Goal: Transaction & Acquisition: Book appointment/travel/reservation

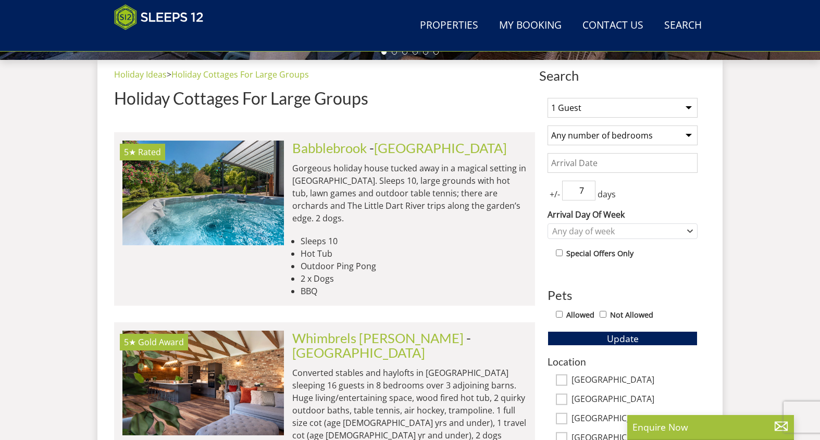
scroll to position [400, 0]
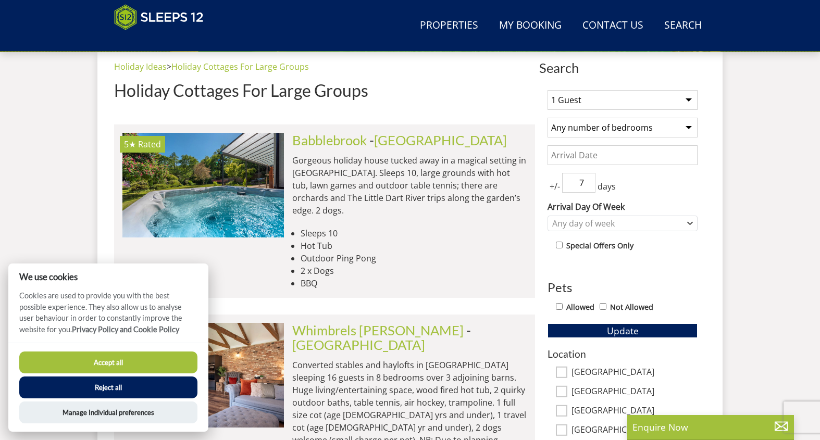
select select "17"
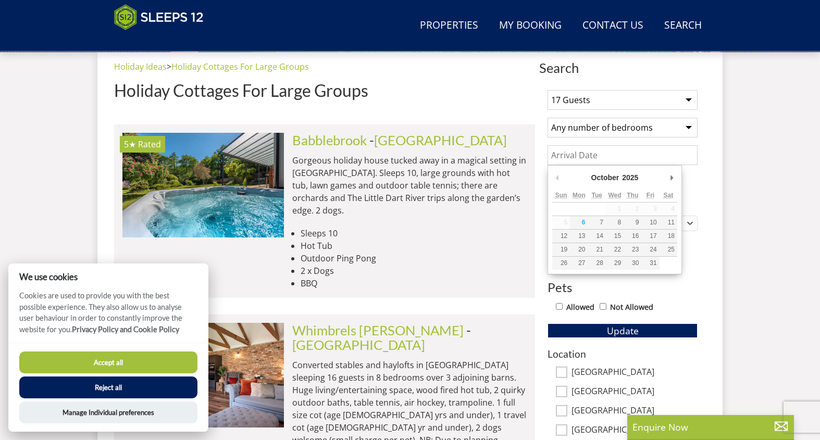
click at [630, 159] on input "Date" at bounding box center [623, 155] width 150 height 20
type input "[DATE]"
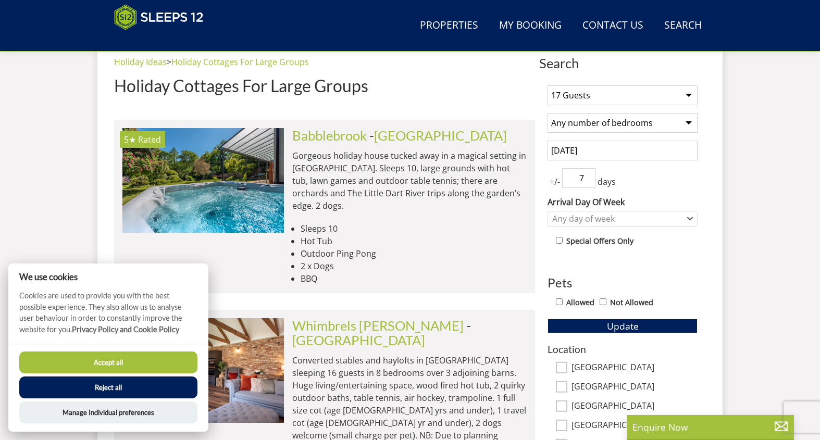
scroll to position [407, 0]
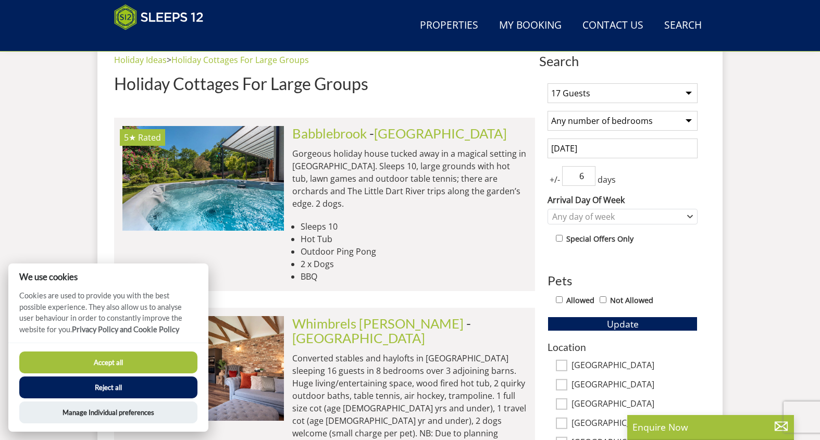
click at [589, 177] on input "6" at bounding box center [578, 176] width 33 height 20
click at [589, 177] on input "5" at bounding box center [578, 176] width 33 height 20
click at [589, 176] on input "4" at bounding box center [578, 176] width 33 height 20
click at [589, 176] on input "3" at bounding box center [578, 176] width 33 height 20
type input "2"
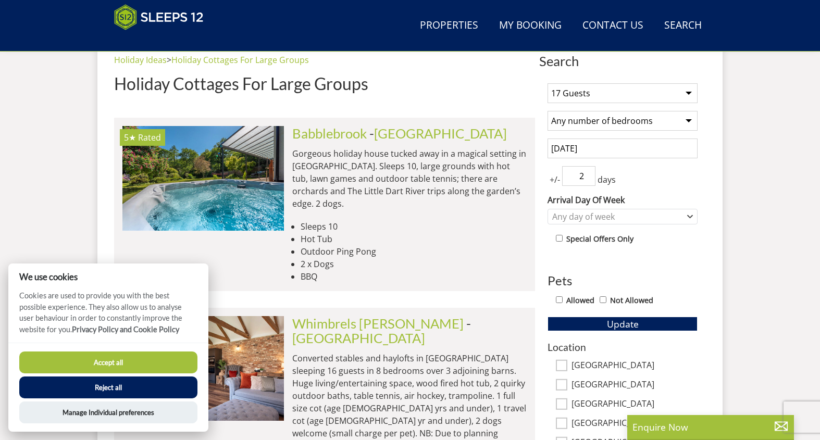
click at [589, 177] on input "2" at bounding box center [578, 176] width 33 height 20
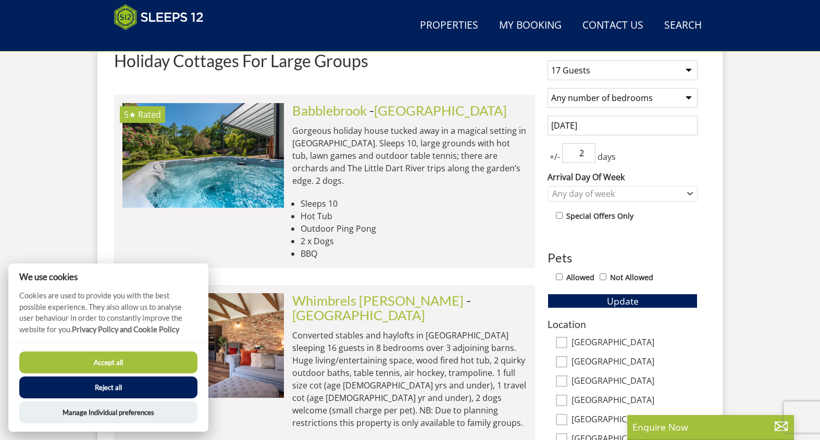
scroll to position [433, 0]
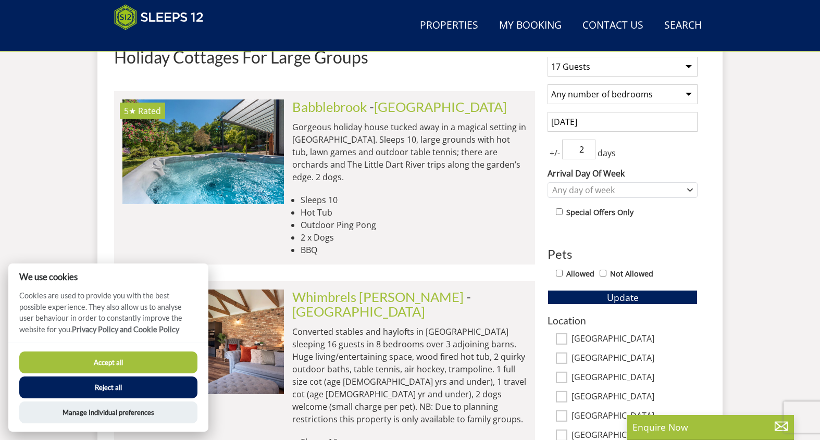
click at [560, 214] on input "checkbox" at bounding box center [559, 212] width 7 height 7
checkbox input "true"
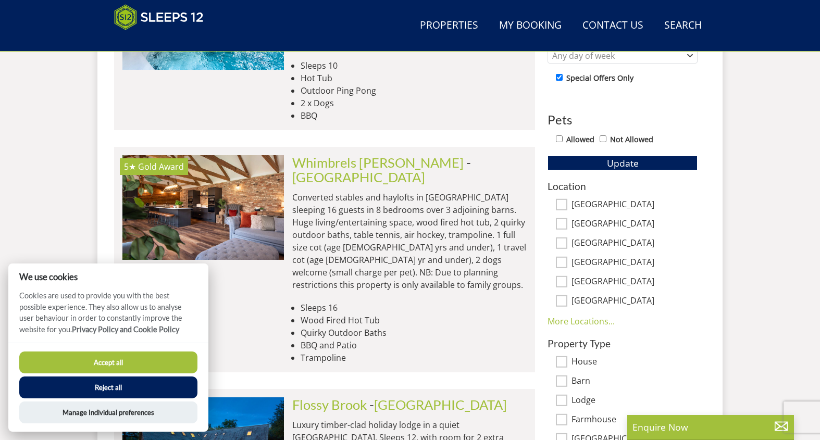
scroll to position [568, 0]
click at [580, 320] on link "More Locations..." at bounding box center [581, 320] width 67 height 11
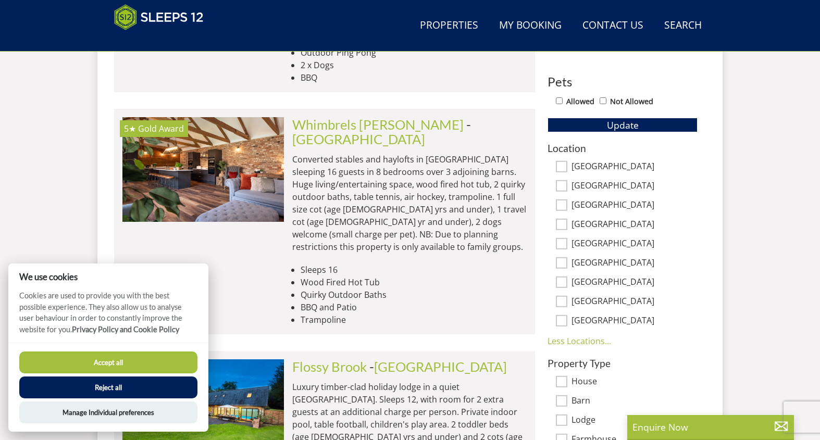
scroll to position [610, 0]
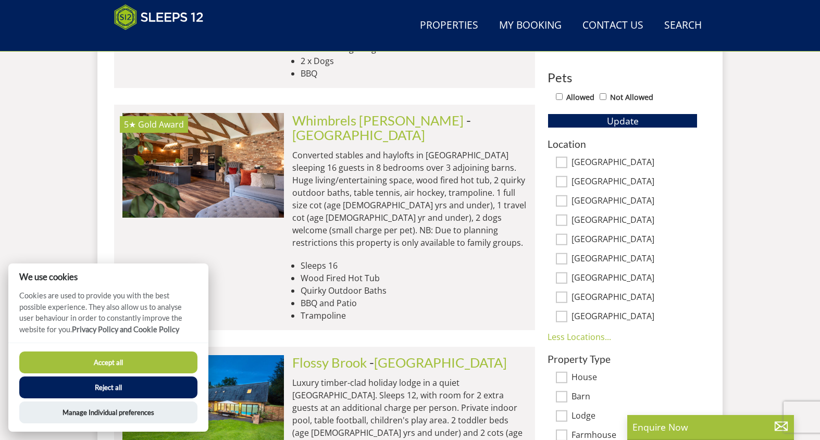
click at [563, 278] on input "[GEOGRAPHIC_DATA]" at bounding box center [561, 278] width 11 height 11
checkbox input "true"
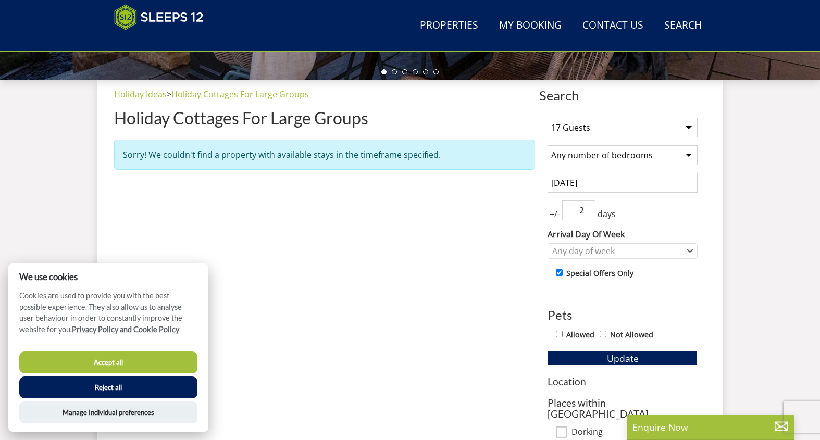
scroll to position [370, 0]
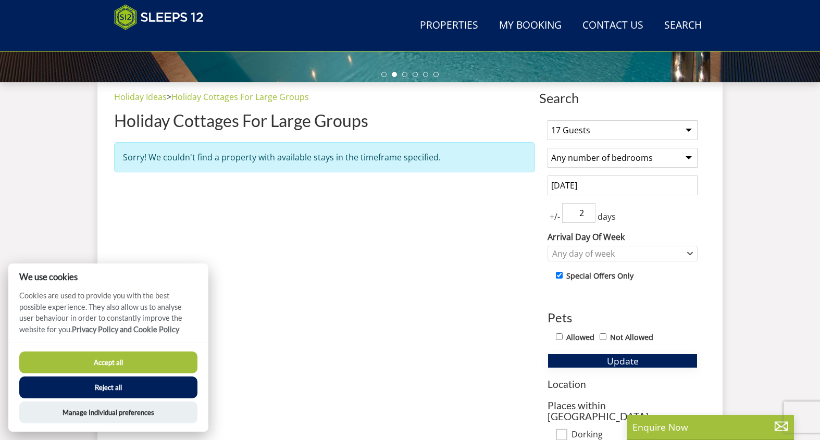
click at [610, 359] on span "Update" at bounding box center [623, 361] width 32 height 13
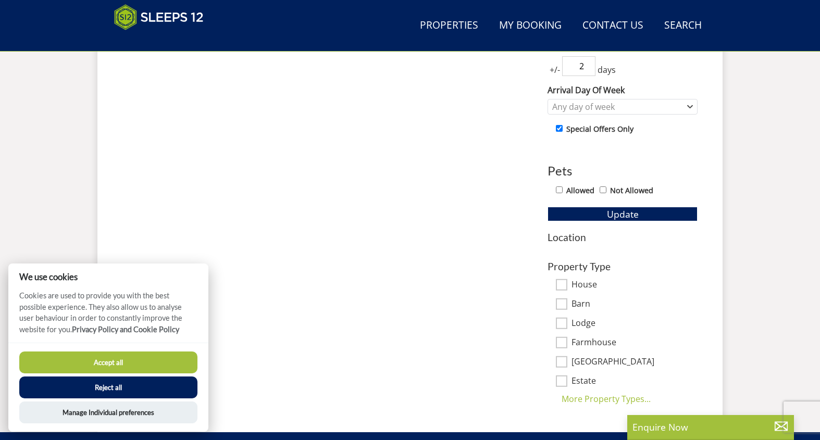
scroll to position [535, 0]
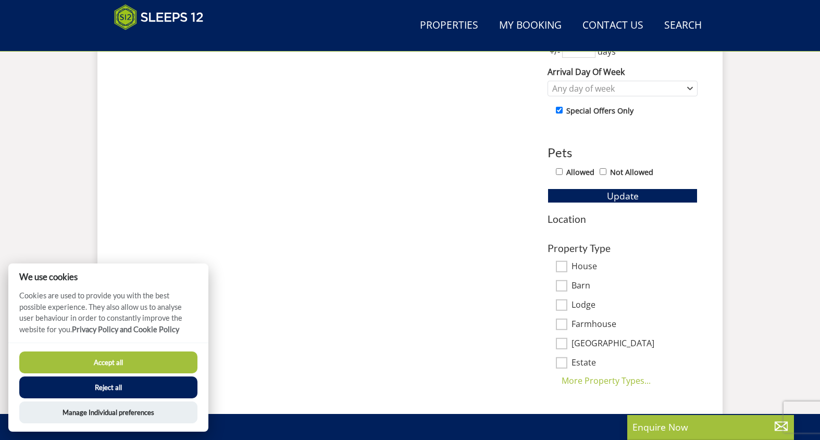
click at [566, 222] on h3 "Location" at bounding box center [623, 219] width 150 height 11
click at [553, 216] on h3 "Location" at bounding box center [623, 219] width 150 height 11
click at [584, 194] on button "Update" at bounding box center [623, 196] width 150 height 15
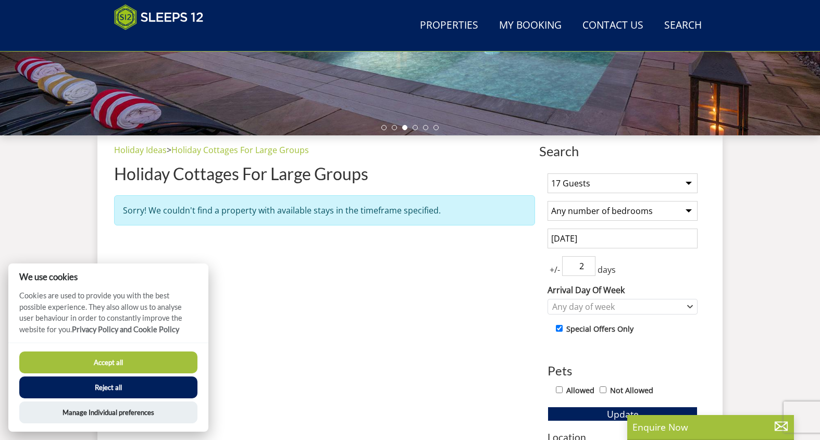
scroll to position [317, 0]
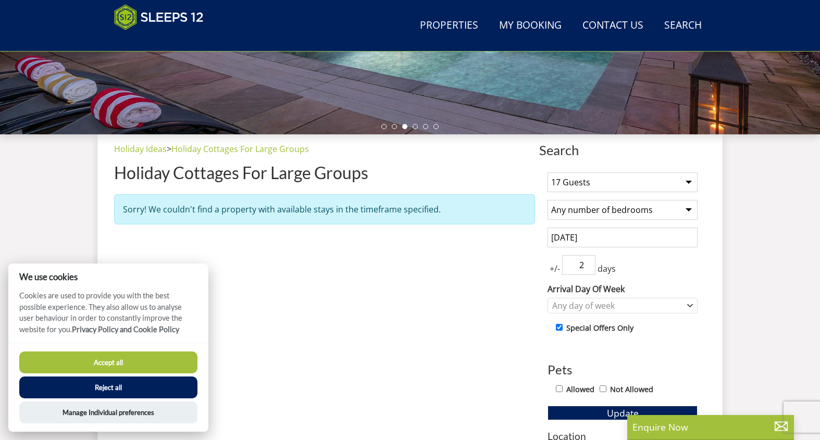
click at [560, 329] on input "checkbox" at bounding box center [559, 327] width 7 height 7
checkbox input "false"
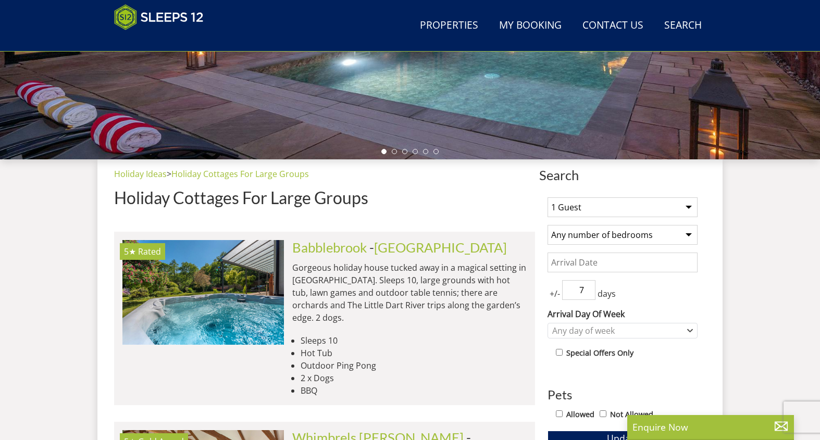
scroll to position [293, 0]
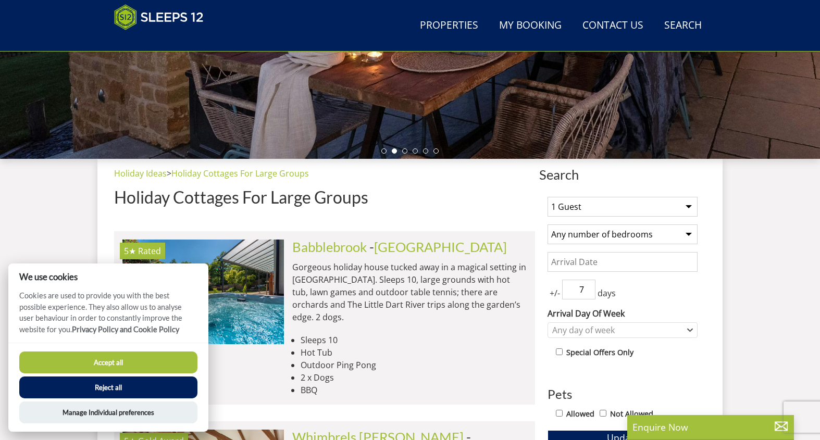
select select "16"
click at [141, 391] on button "Reject all" at bounding box center [108, 388] width 178 height 22
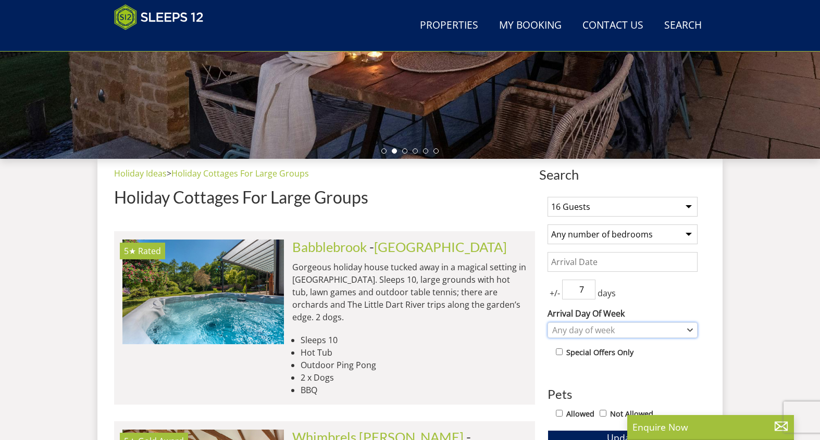
click at [689, 329] on icon "Combobox" at bounding box center [690, 330] width 5 height 2
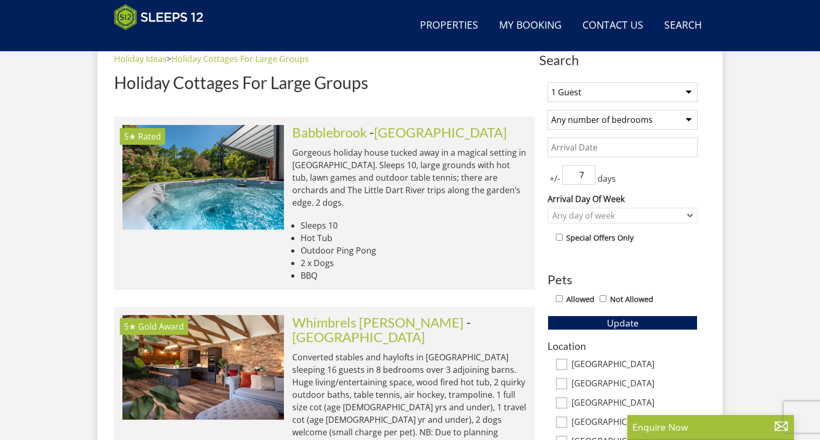
scroll to position [402, 0]
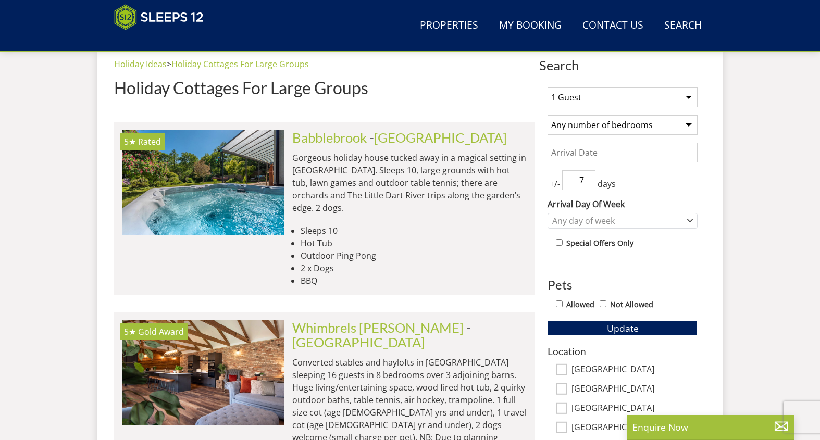
click at [605, 152] on input "Date" at bounding box center [623, 153] width 150 height 20
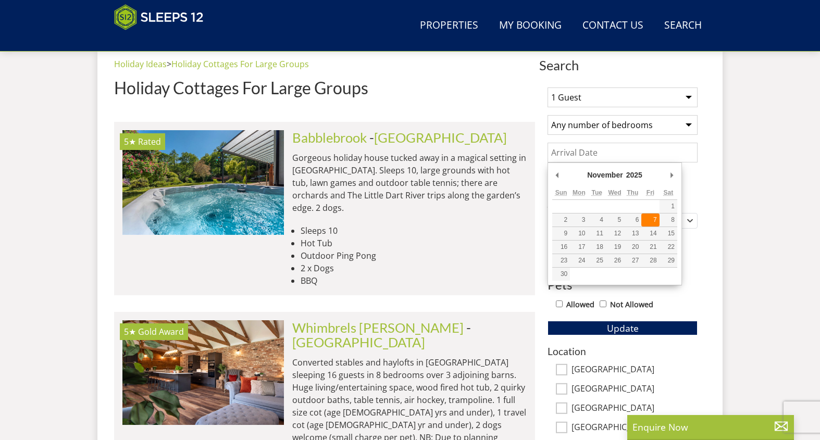
type input "[DATE]"
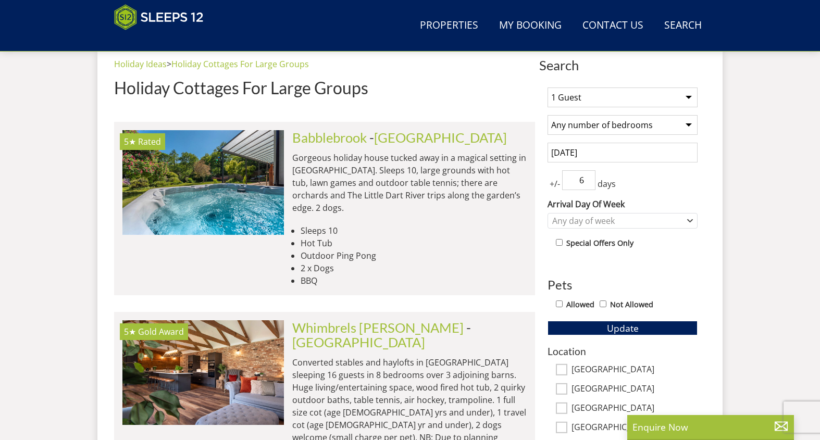
click at [589, 183] on input "6" at bounding box center [578, 180] width 33 height 20
click at [589, 183] on input "5" at bounding box center [578, 180] width 33 height 20
click at [589, 183] on input "4" at bounding box center [578, 180] width 33 height 20
click at [589, 183] on input "3" at bounding box center [578, 180] width 33 height 20
type input "2"
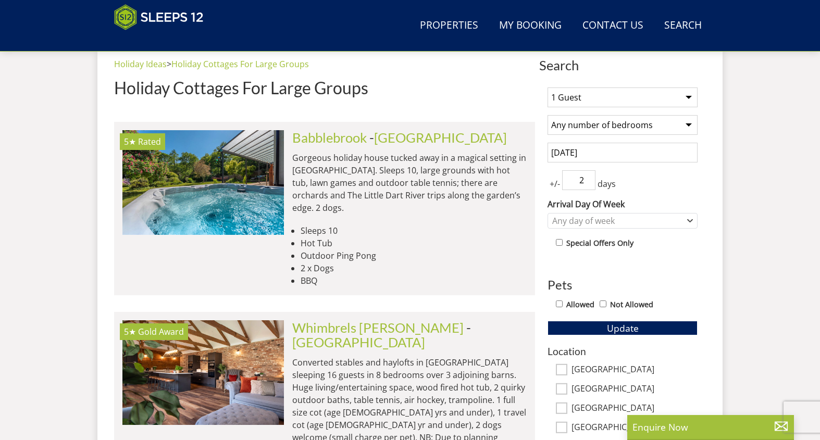
click at [589, 183] on input "2" at bounding box center [578, 180] width 33 height 20
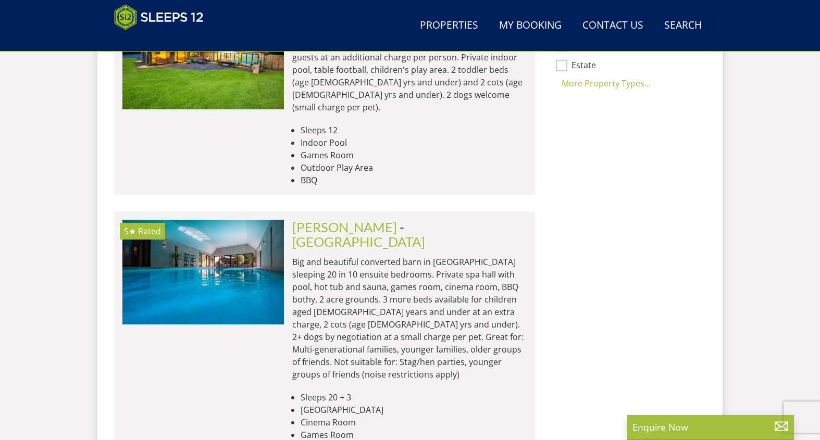
scroll to position [962, 0]
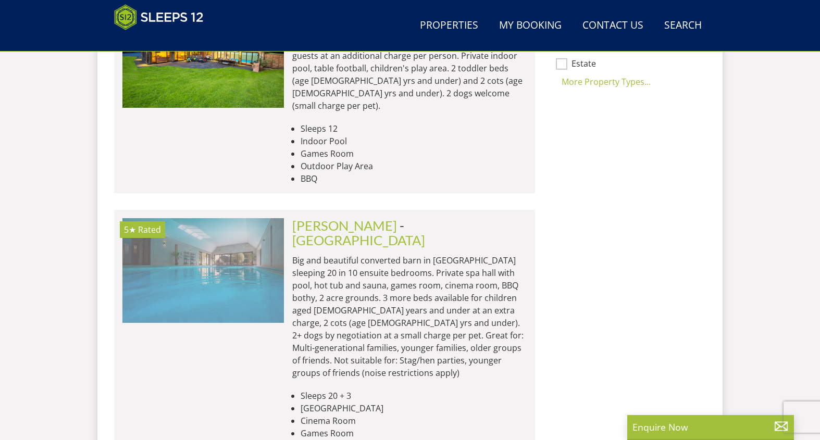
click at [249, 218] on img at bounding box center [203, 270] width 162 height 104
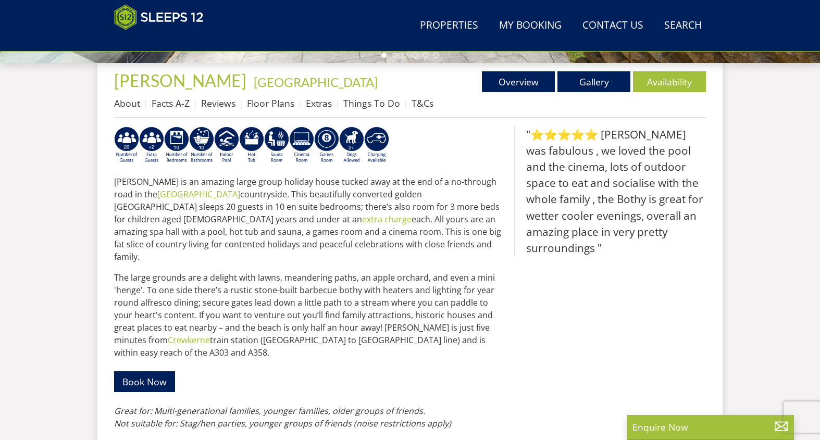
scroll to position [501, 0]
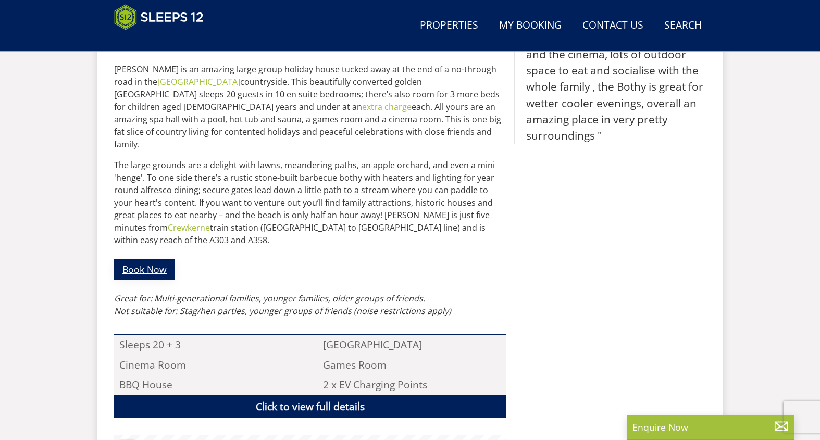
click at [142, 259] on link "Book Now" at bounding box center [144, 269] width 61 height 20
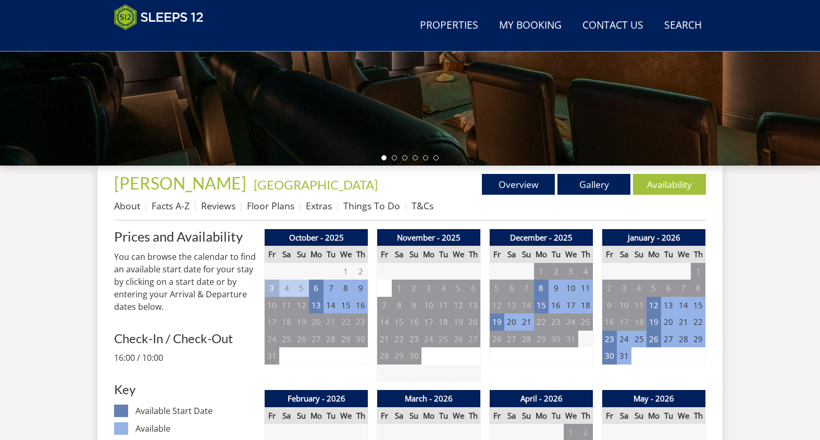
scroll to position [287, 0]
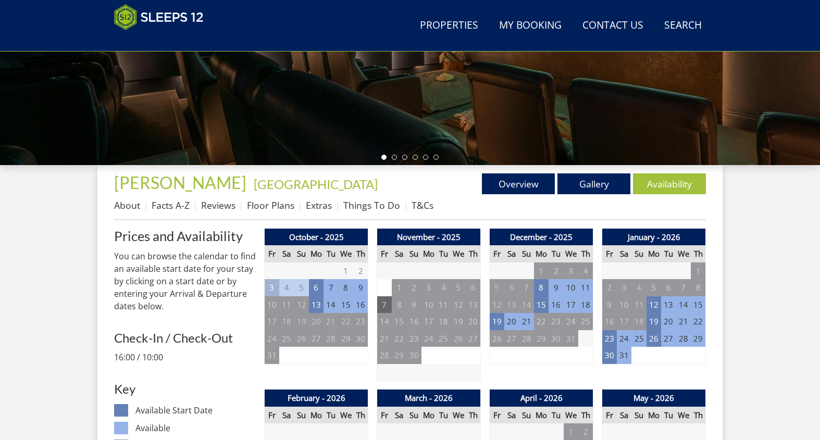
click at [385, 304] on td "7" at bounding box center [384, 305] width 15 height 17
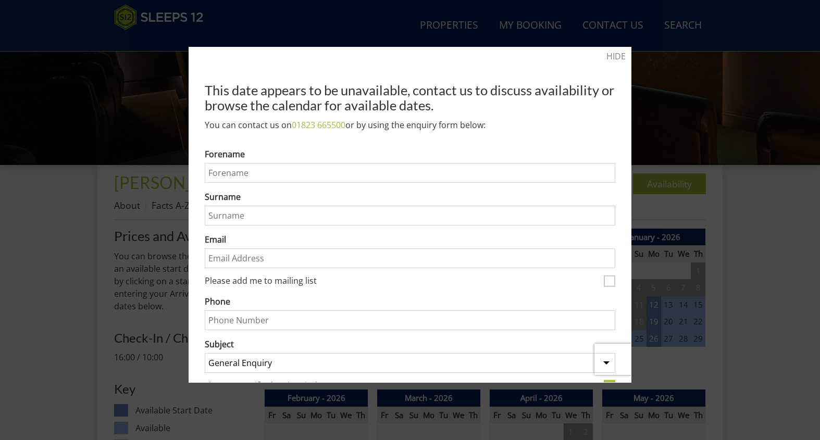
click at [700, 125] on div at bounding box center [410, 220] width 820 height 440
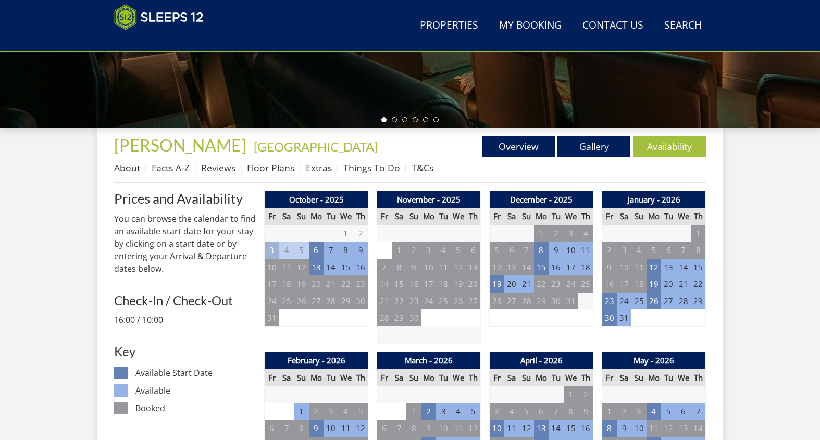
scroll to position [325, 0]
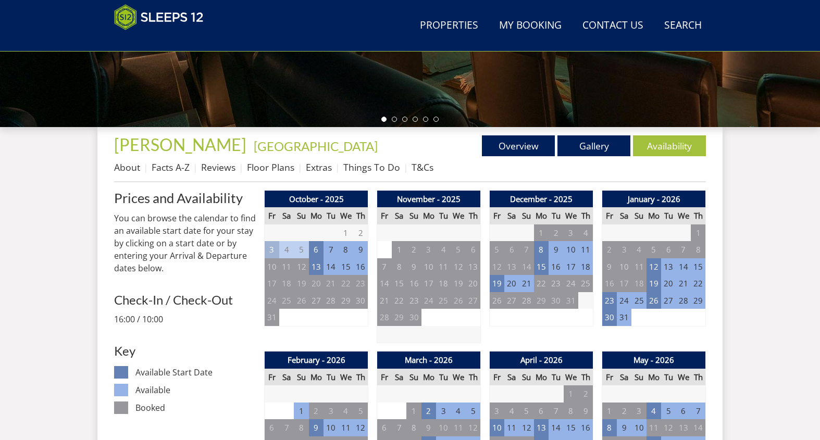
click at [346, 265] on td "15" at bounding box center [346, 267] width 15 height 17
click at [362, 267] on td "16" at bounding box center [360, 267] width 15 height 17
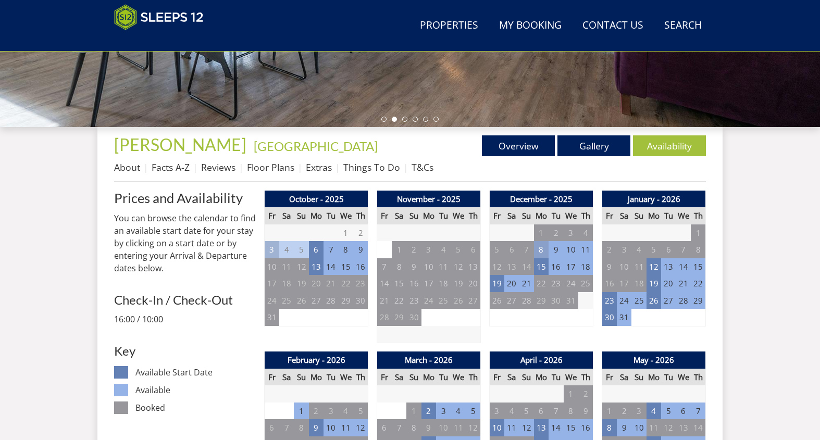
click at [542, 248] on td "8" at bounding box center [541, 249] width 15 height 17
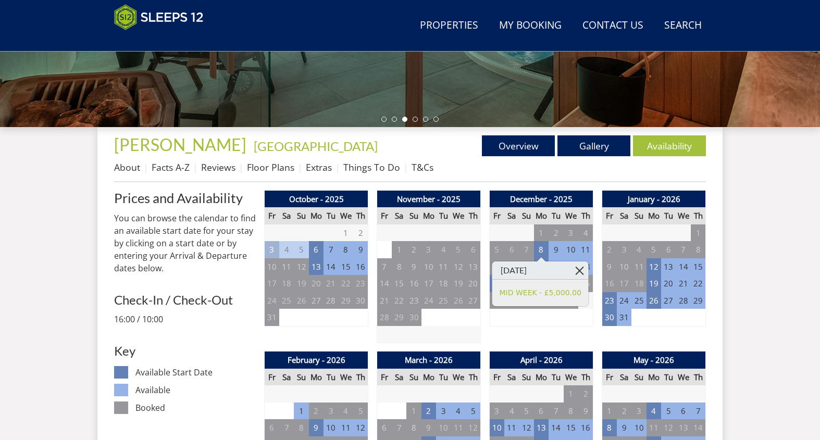
click at [582, 271] on link at bounding box center [580, 271] width 18 height 18
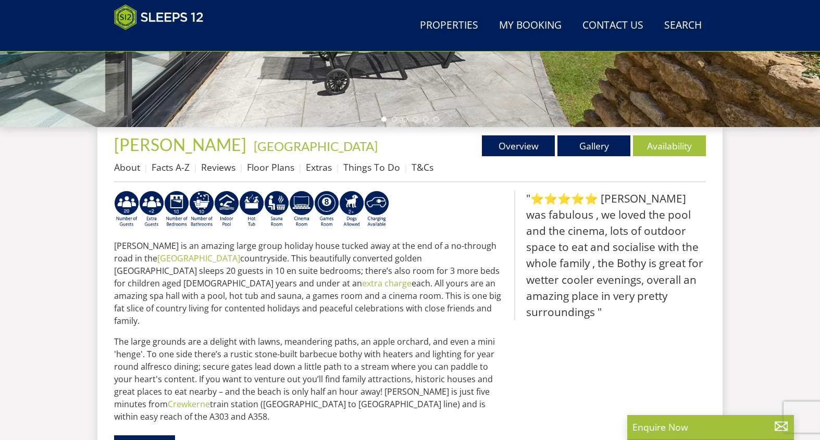
scroll to position [501, 0]
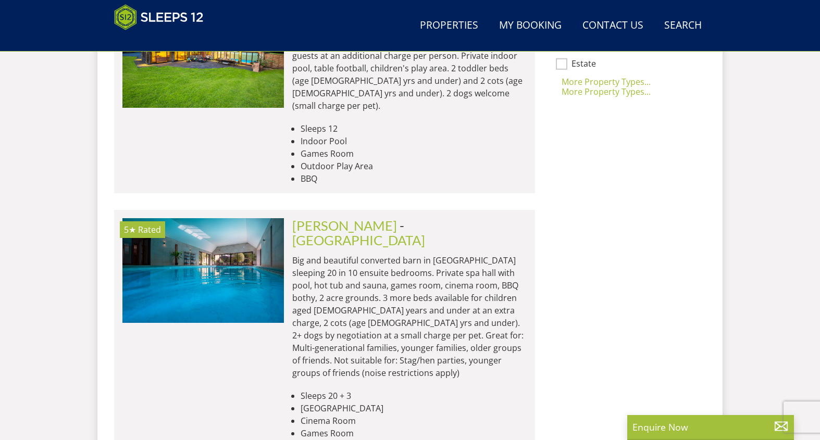
scroll to position [0, 1618]
